Goal: Communication & Community: Answer question/provide support

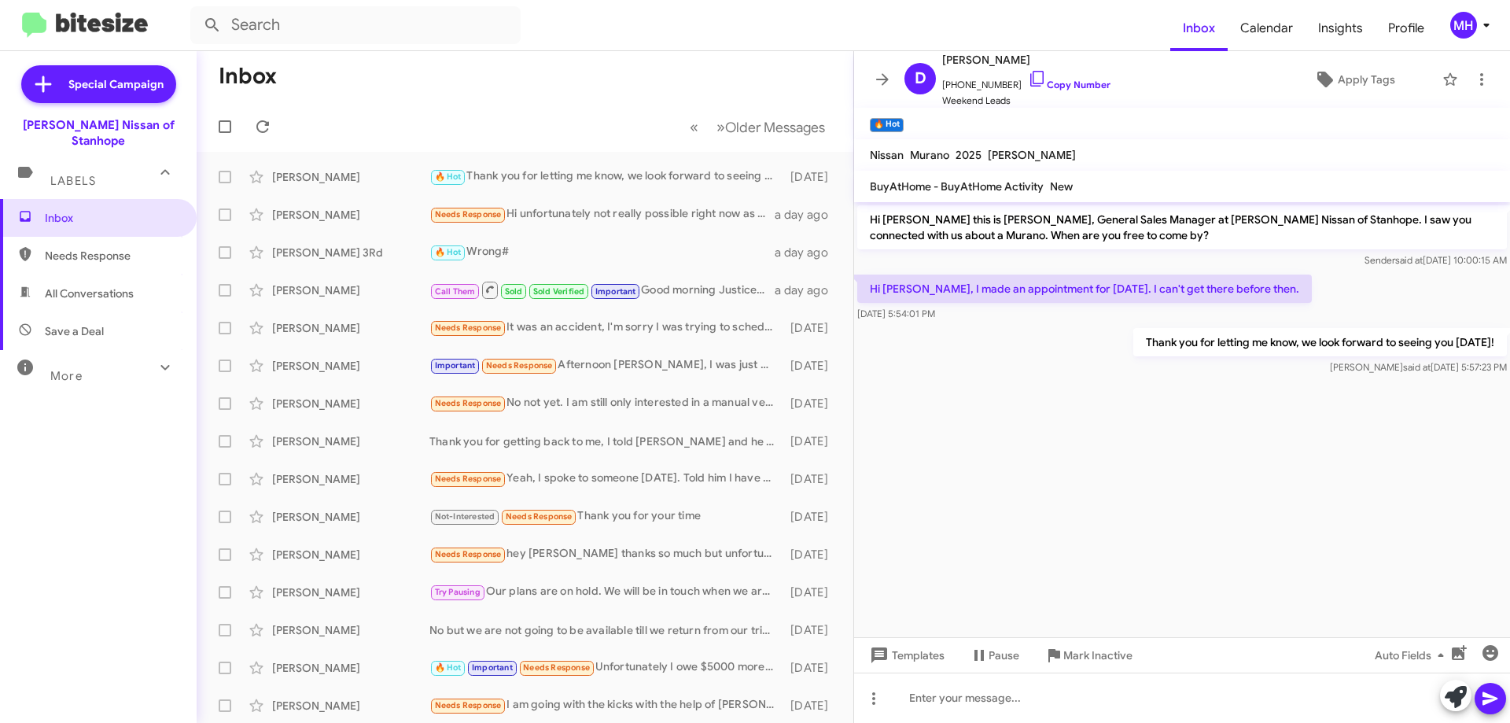
click at [69, 274] on span "All Conversations" at bounding box center [98, 293] width 197 height 38
type input "in:all-conversations"
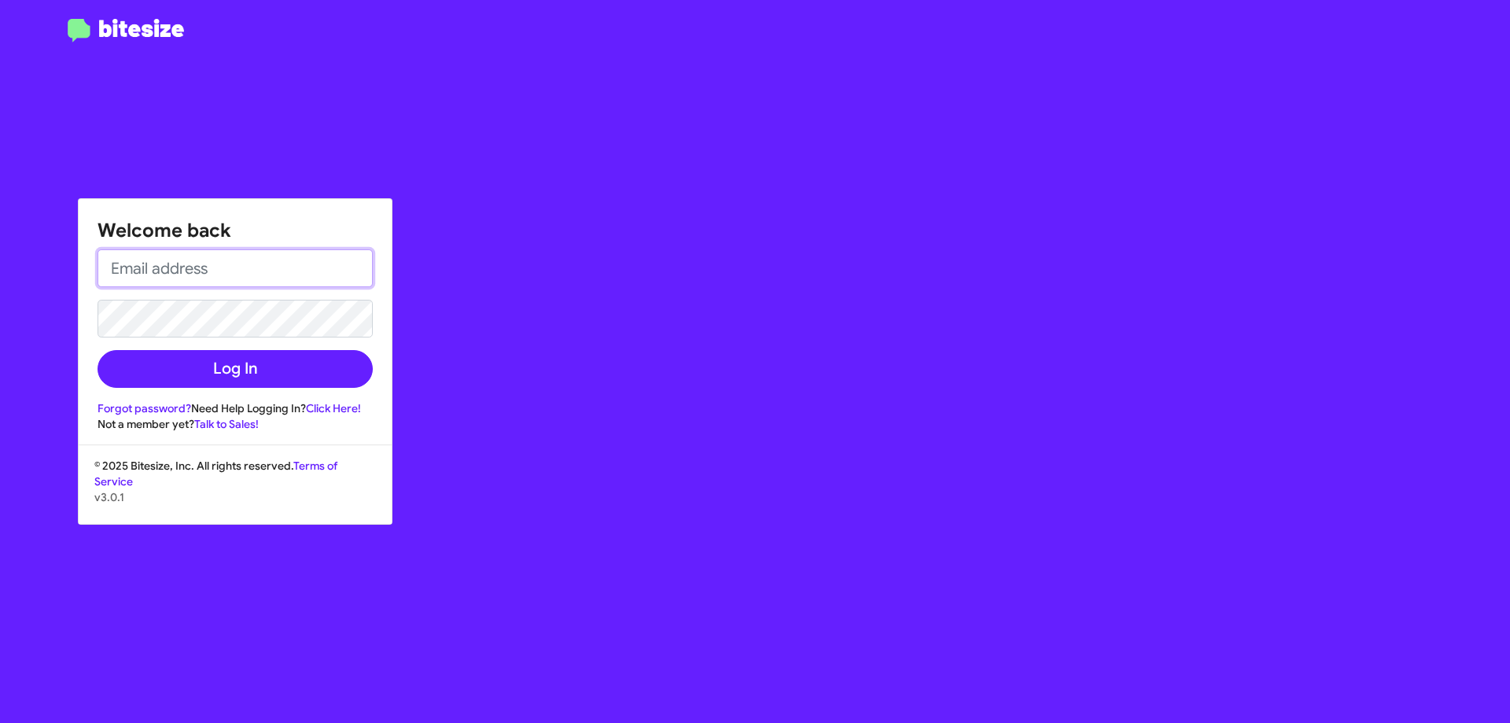
click at [138, 262] on input "email" at bounding box center [235, 268] width 275 height 38
type input "[EMAIL_ADDRESS][DOMAIN_NAME]"
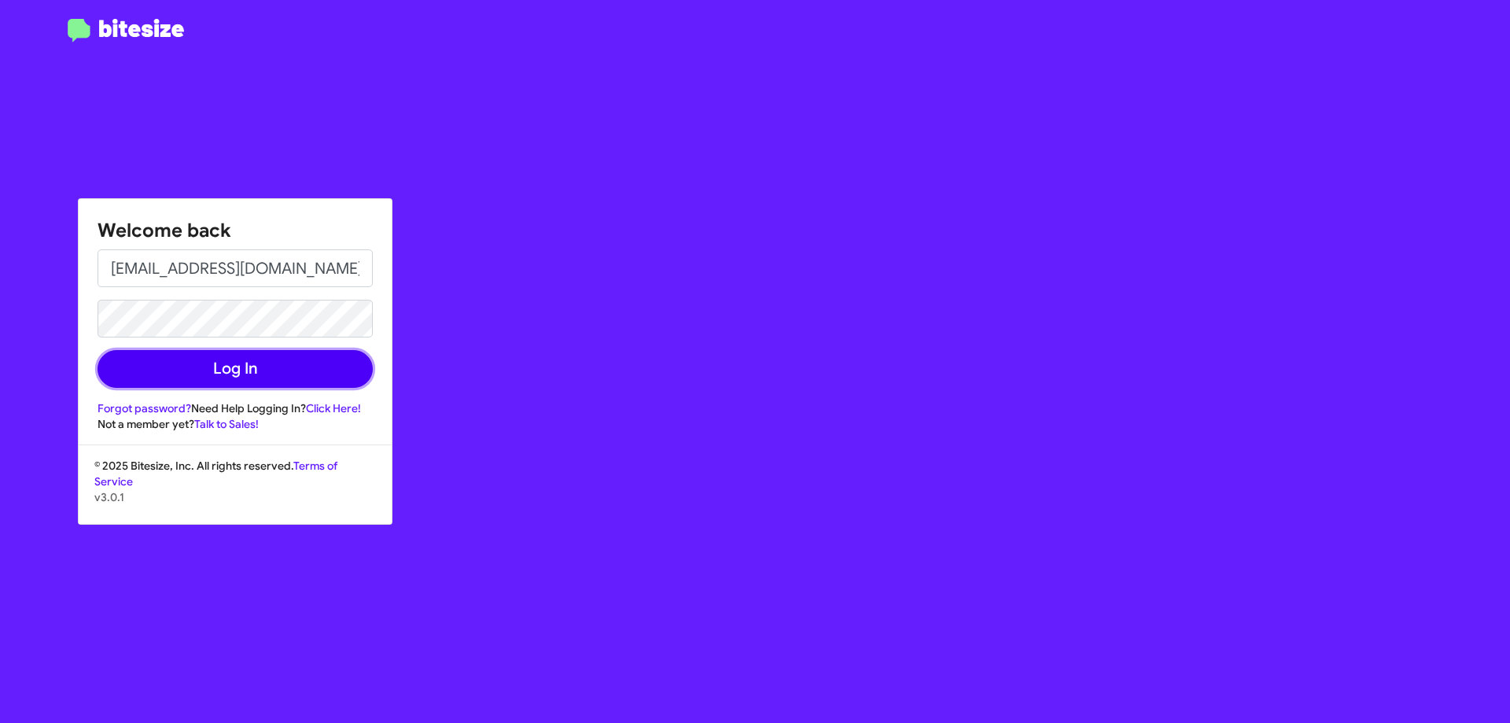
click at [227, 364] on button "Log In" at bounding box center [235, 369] width 275 height 38
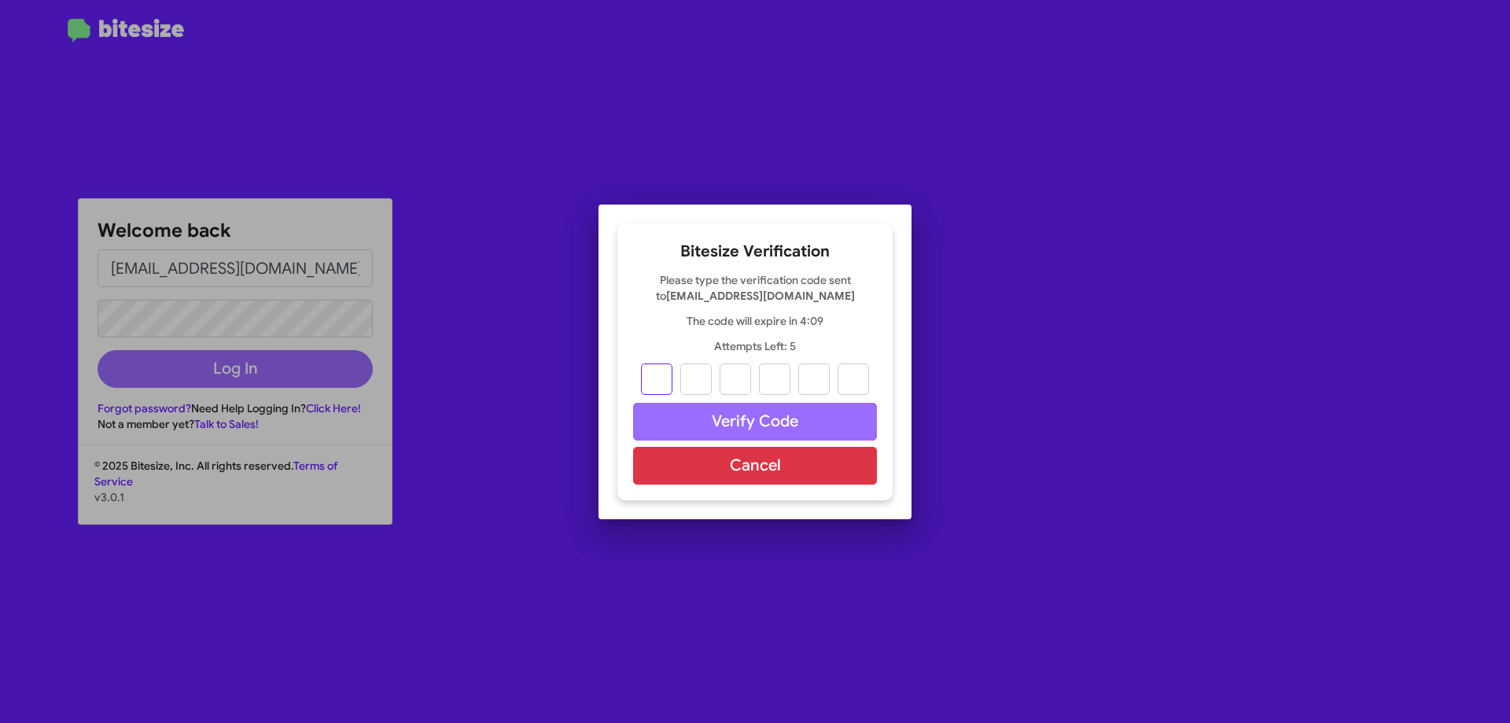
type input "9"
type input "2"
type input "8"
type input "2"
type input "3"
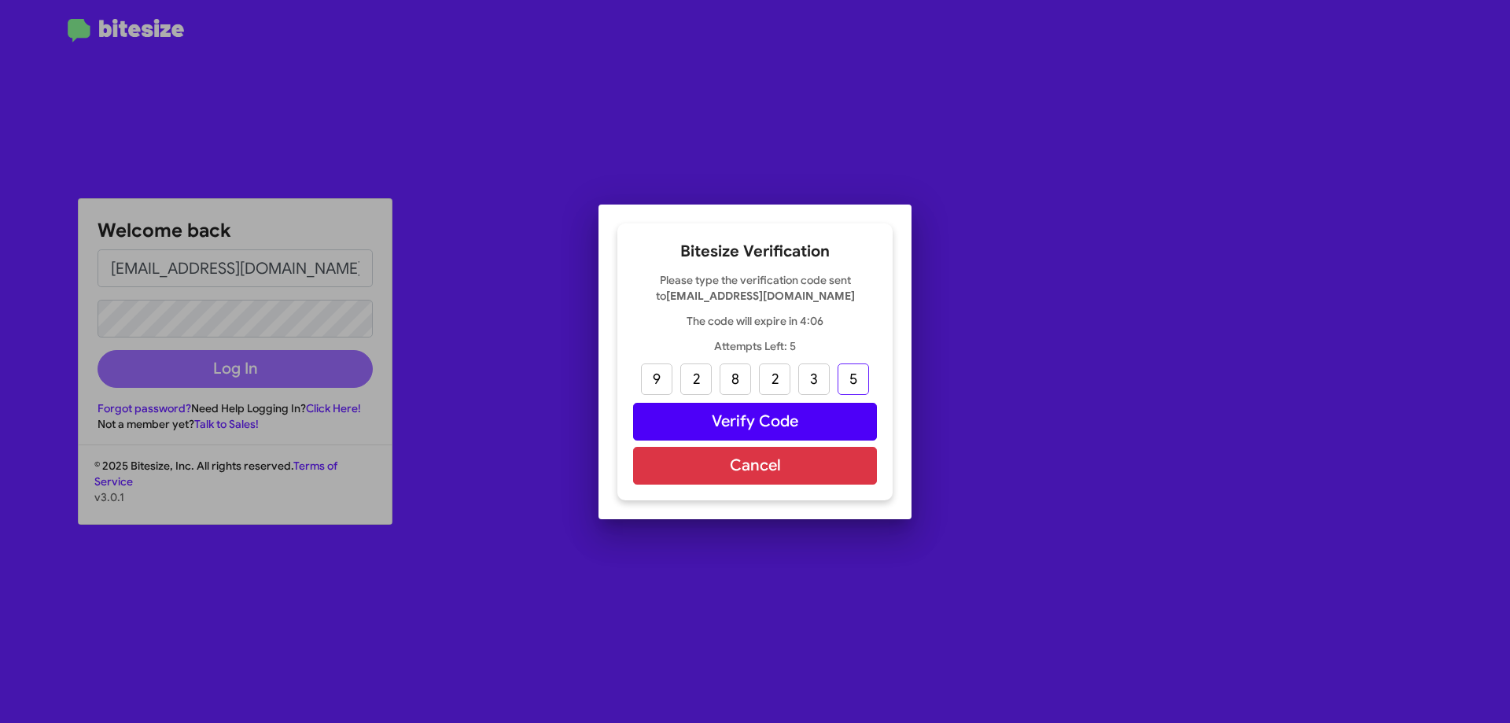
type input "5"
click at [726, 414] on button "Verify Code" at bounding box center [755, 422] width 244 height 38
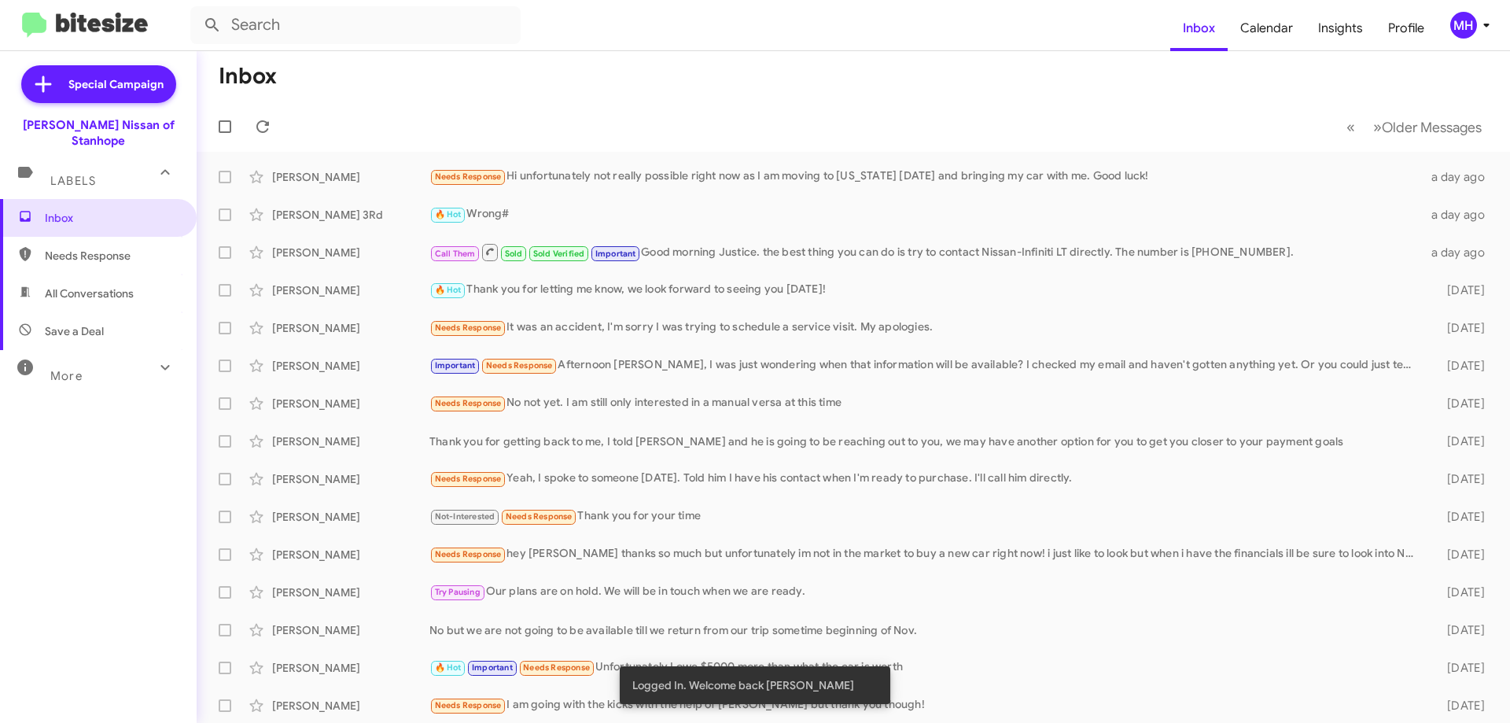
click at [121, 285] on span "All Conversations" at bounding box center [89, 293] width 89 height 16
type input "in:all-conversations"
